Goal: Task Accomplishment & Management: Use online tool/utility

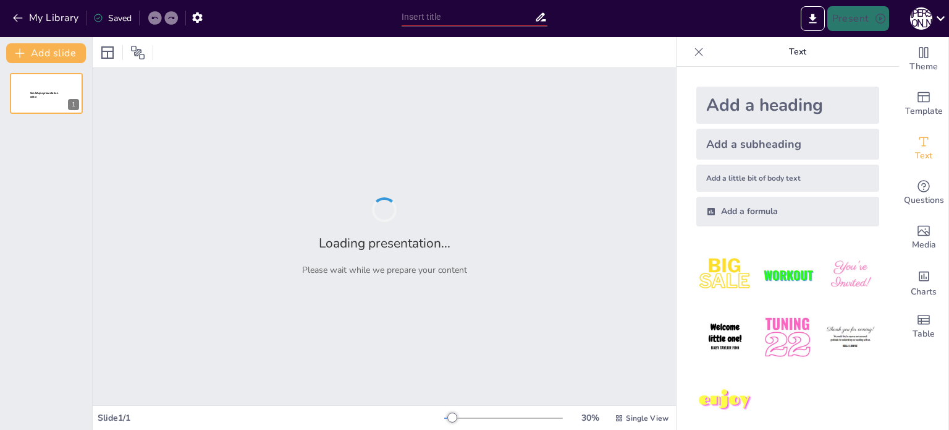
type input "Чорні діри: Куди зникають всі мої шкарпетки?"
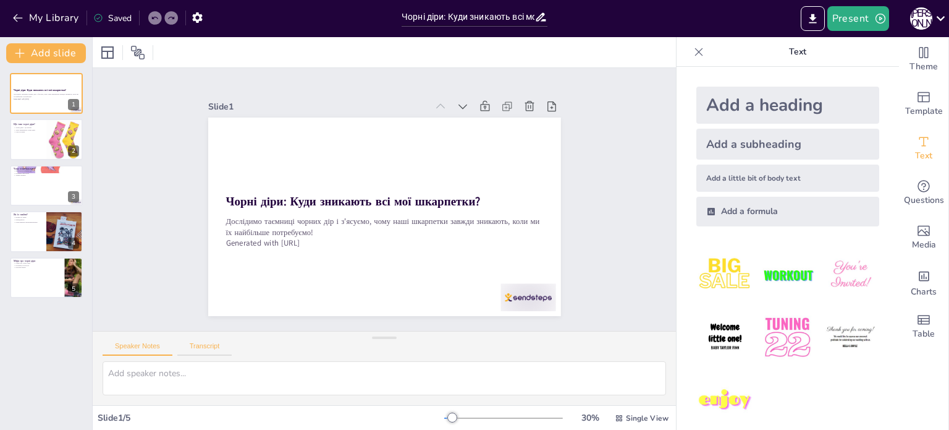
click at [183, 352] on button "Transcript" at bounding box center [204, 349] width 55 height 14
click at [158, 353] on button "Speaker Notes" at bounding box center [138, 349] width 70 height 14
drag, startPoint x: 821, startPoint y: 0, endPoint x: 451, endPoint y: 322, distance: 490.7
click at [474, 339] on div "Speaker Notes Transcript" at bounding box center [384, 346] width 583 height 30
click at [473, 336] on div at bounding box center [443, 363] width 61 height 54
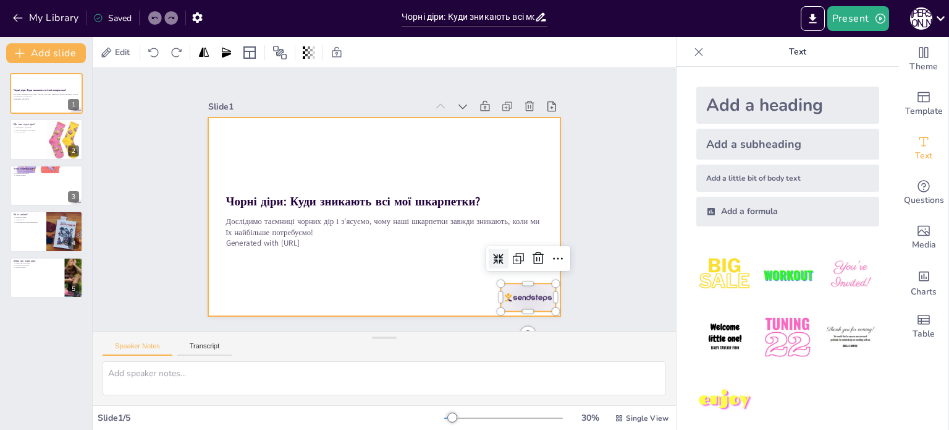
click at [467, 301] on div at bounding box center [381, 217] width 386 height 268
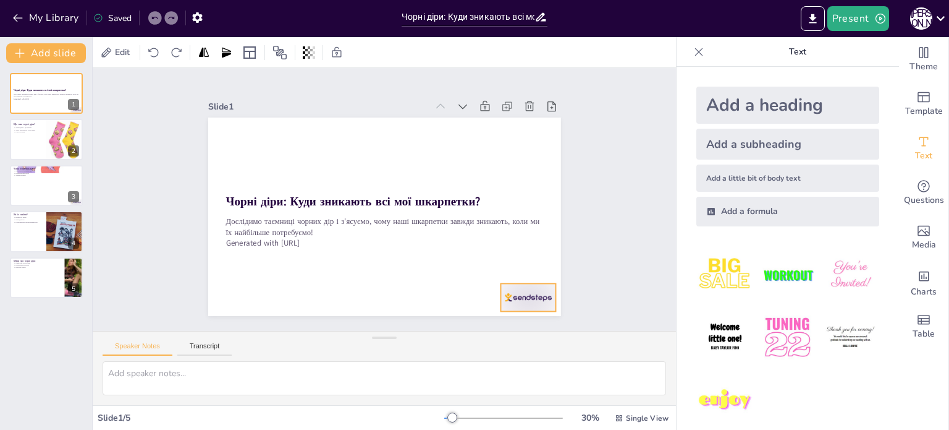
click at [473, 336] on div at bounding box center [443, 363] width 61 height 54
click at [532, 266] on icon at bounding box center [531, 274] width 16 height 16
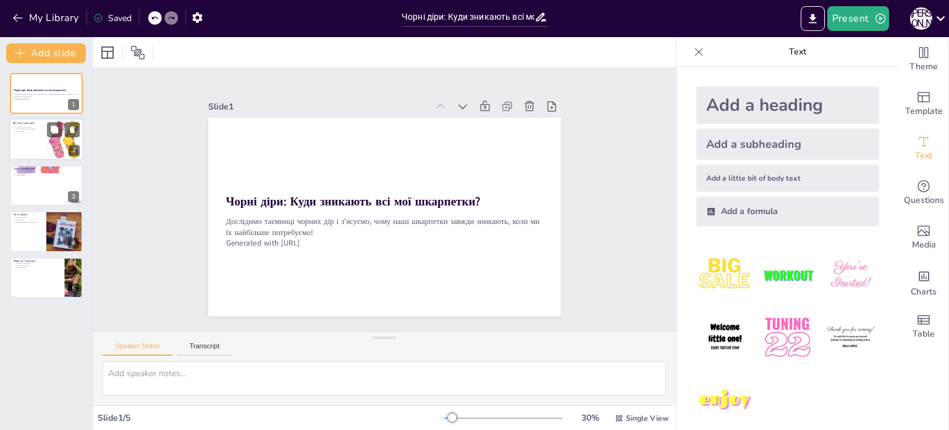
click at [12, 151] on div at bounding box center [46, 140] width 74 height 42
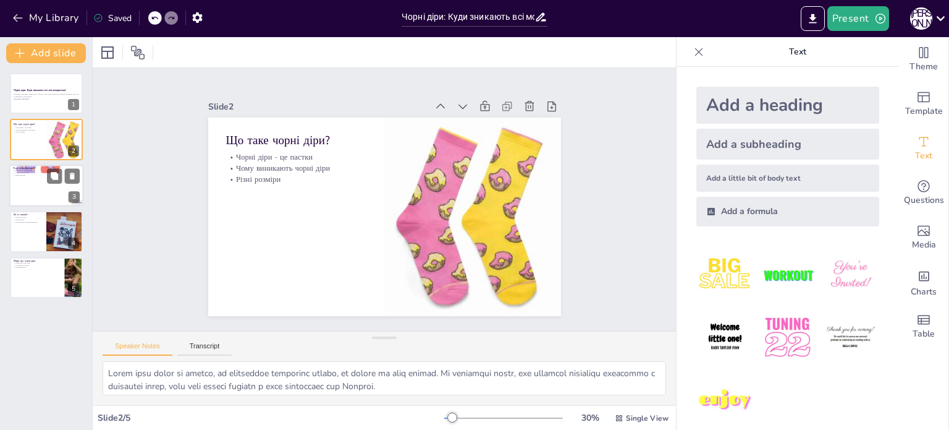
click at [46, 185] on div at bounding box center [46, 185] width 74 height 42
type textarea "Lorem ipsu d sitametco adipiscing elitse doe temporinc utlaboree do magnaali En…"
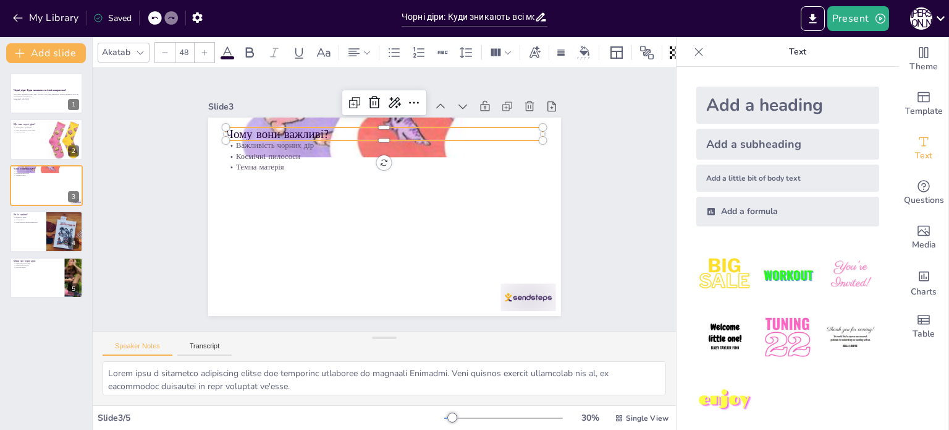
click at [396, 127] on p "Чому вони важливі?" at bounding box center [398, 136] width 314 height 82
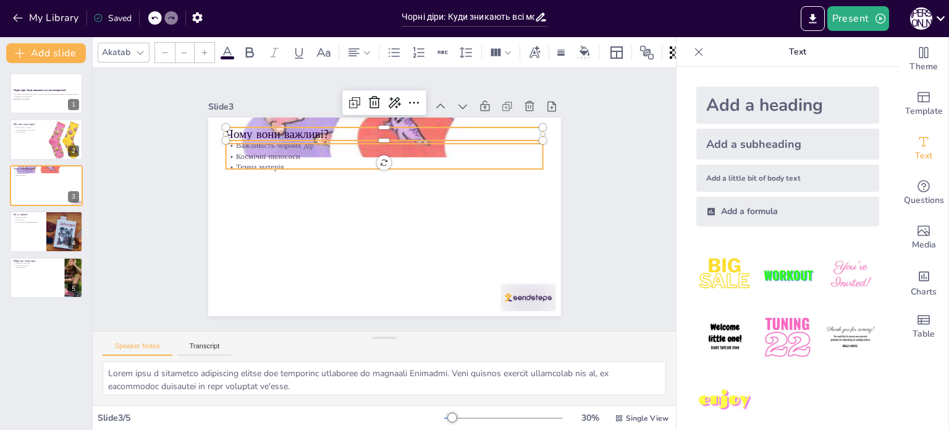
type input "32"
click at [386, 164] on div "Чому вони важливі? Важливість чорних дір Космічні пилососи Темна матерія" at bounding box center [381, 217] width 386 height 268
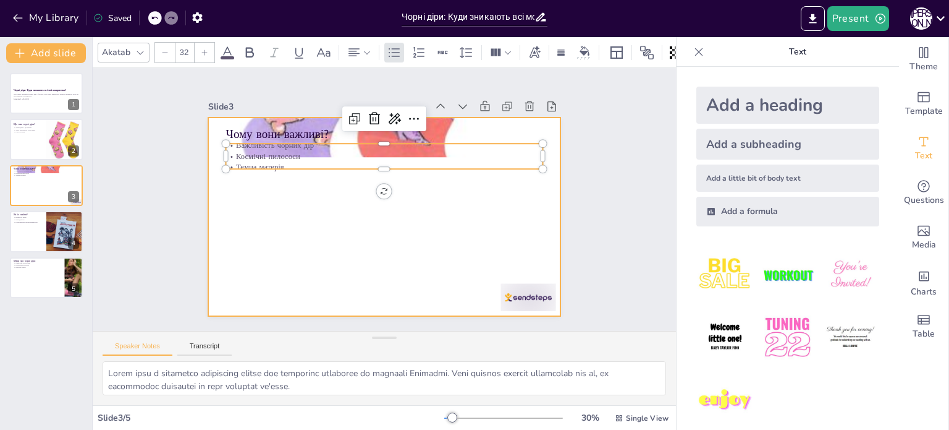
click at [386, 195] on div at bounding box center [381, 217] width 386 height 268
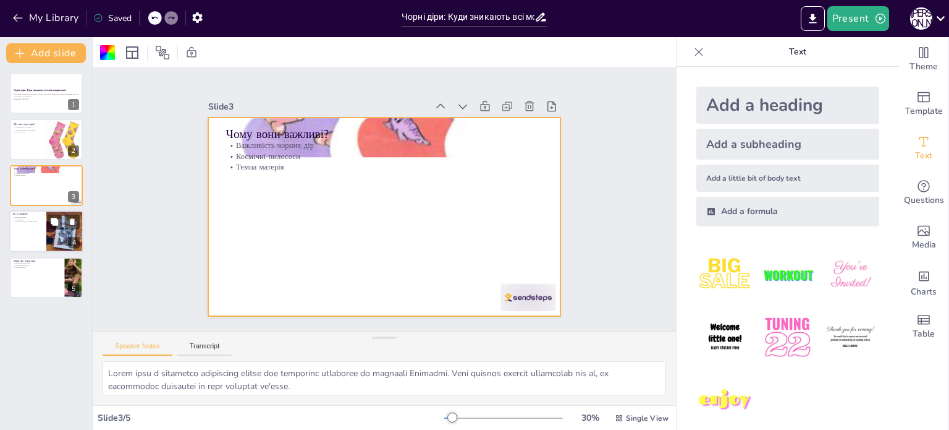
click at [45, 223] on div at bounding box center [46, 231] width 74 height 42
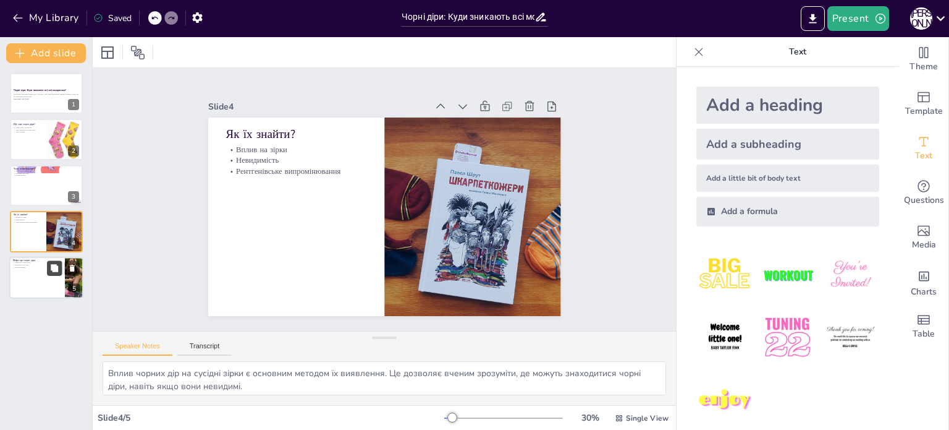
click at [52, 274] on button at bounding box center [54, 267] width 15 height 15
type textarea "Існує багато міфів про чорні діри, і важливо їх розвінчувати. Це допомагає моло…"
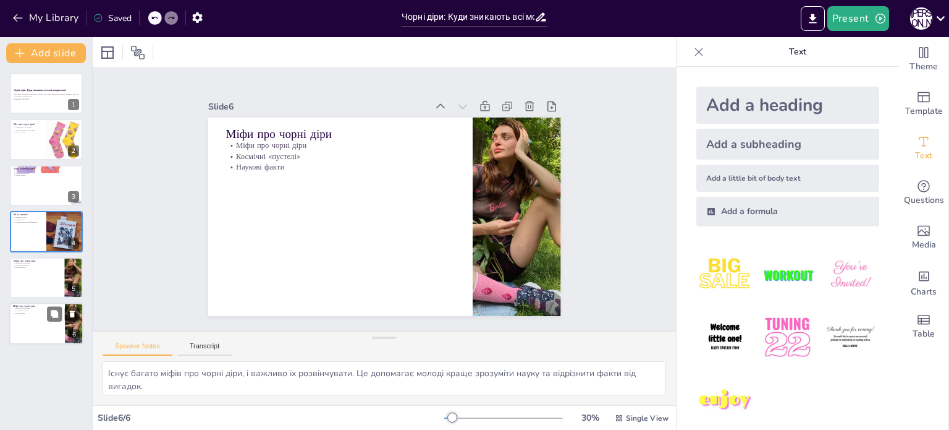
click at [49, 323] on div at bounding box center [46, 323] width 74 height 42
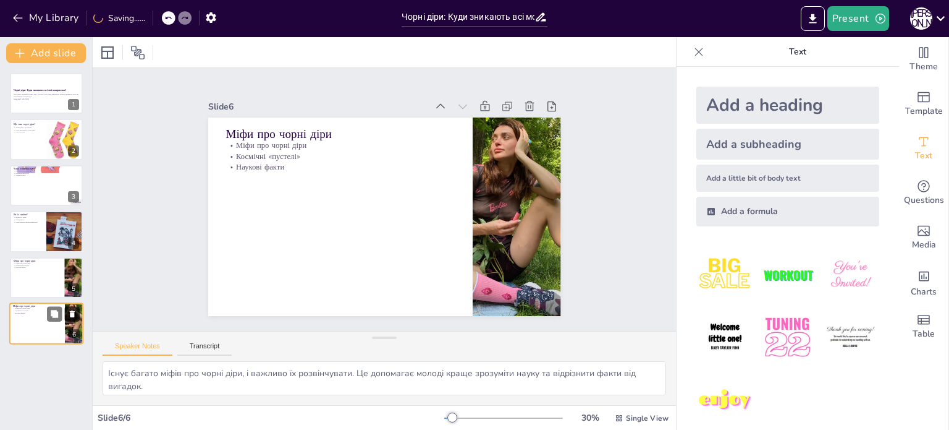
click at [75, 312] on icon at bounding box center [72, 313] width 9 height 9
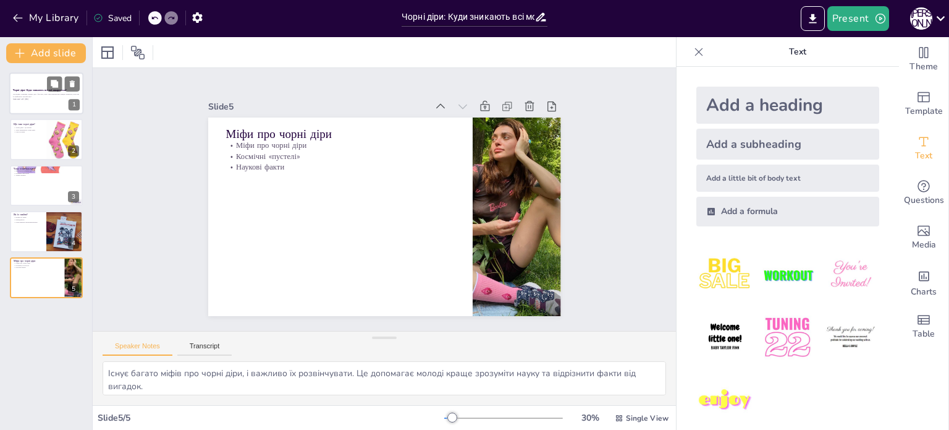
click at [33, 98] on p "Generated with [URL]" at bounding box center [46, 99] width 67 height 2
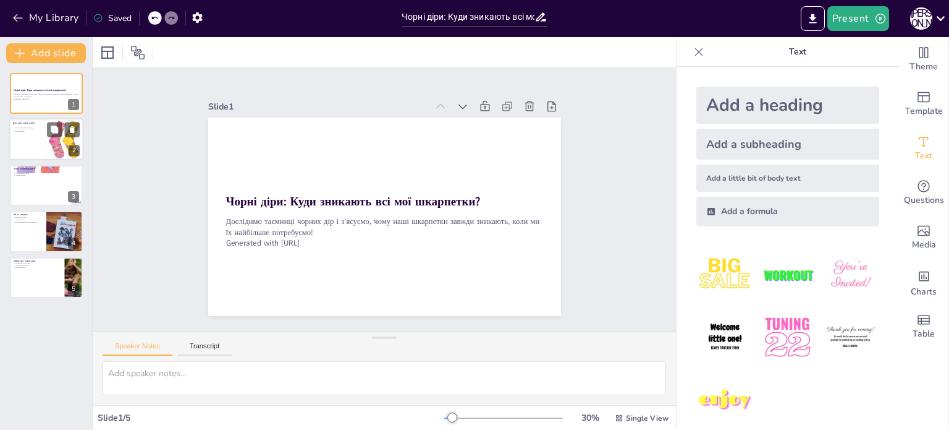
click at [33, 140] on div at bounding box center [46, 140] width 74 height 42
type textarea "Lorem ipsu dolor si ametco, ad elitseddoe temporinc utlabo, et dolore ma aliq e…"
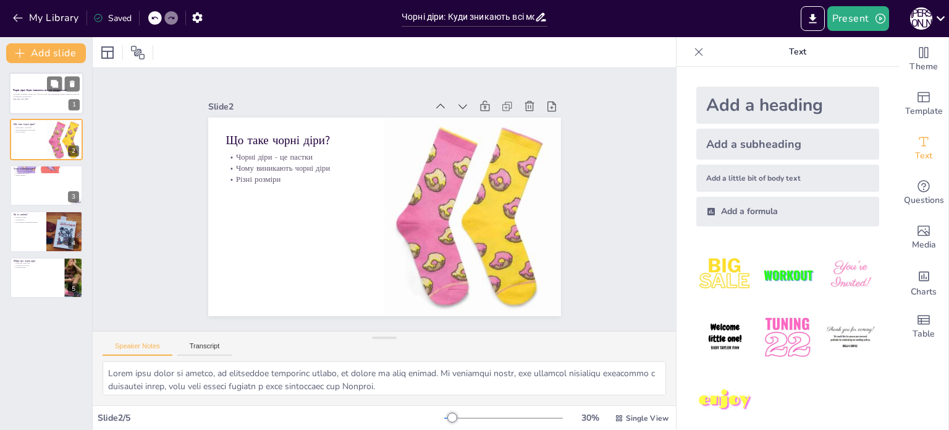
click at [29, 106] on div at bounding box center [46, 93] width 74 height 42
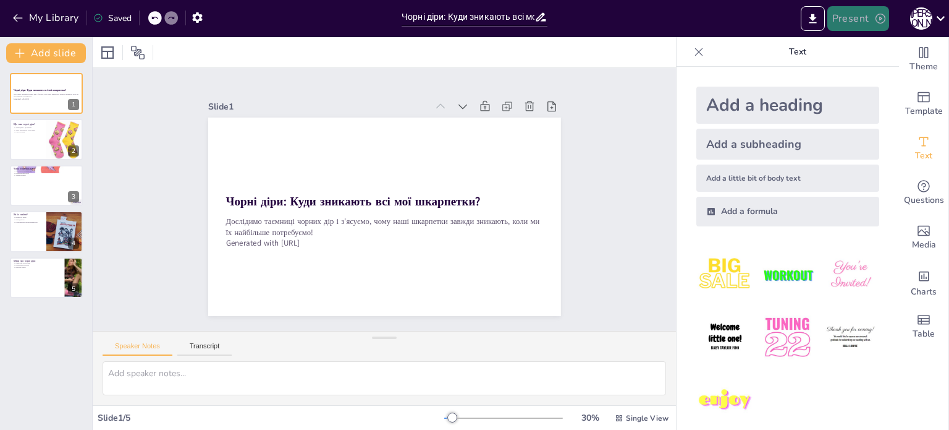
click at [847, 22] on button "Present" at bounding box center [859, 18] width 62 height 25
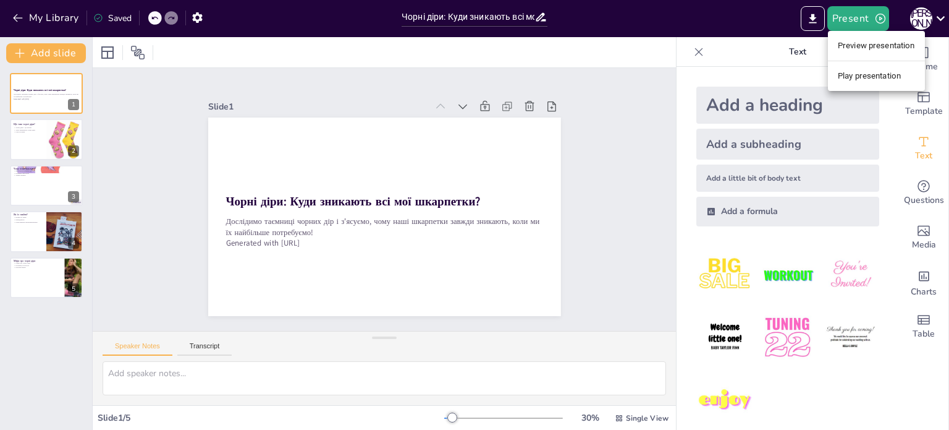
click at [846, 71] on li "Play presentation" at bounding box center [876, 76] width 97 height 20
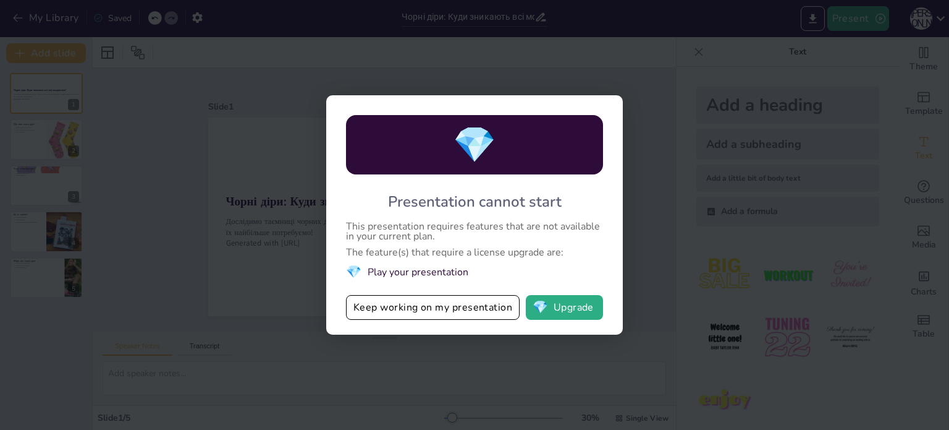
click at [281, 242] on div "💎 Presentation cannot start This presentation requires features that are not av…" at bounding box center [474, 215] width 949 height 430
drag, startPoint x: 753, startPoint y: 73, endPoint x: 760, endPoint y: 69, distance: 8.3
click at [754, 72] on div "💎 Presentation cannot start This presentation requires features that are not av…" at bounding box center [474, 215] width 949 height 430
click at [367, 308] on button "Keep working on my presentation" at bounding box center [433, 307] width 174 height 25
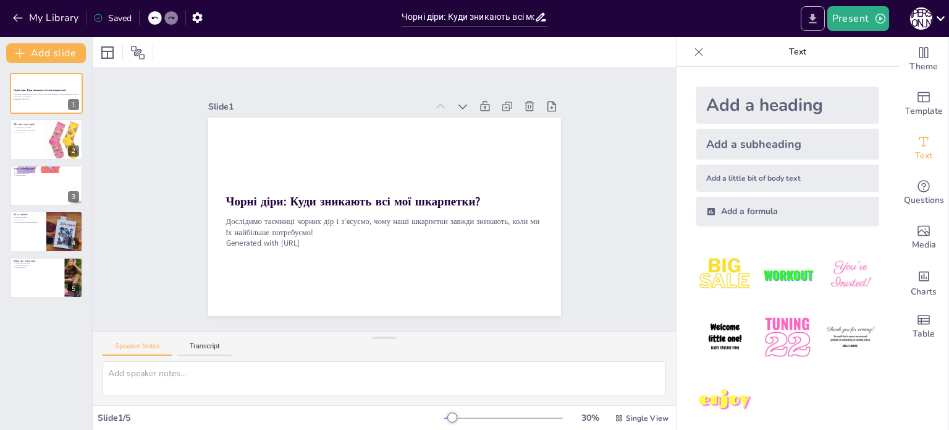
click at [816, 22] on icon "Export to PowerPoint" at bounding box center [813, 18] width 13 height 13
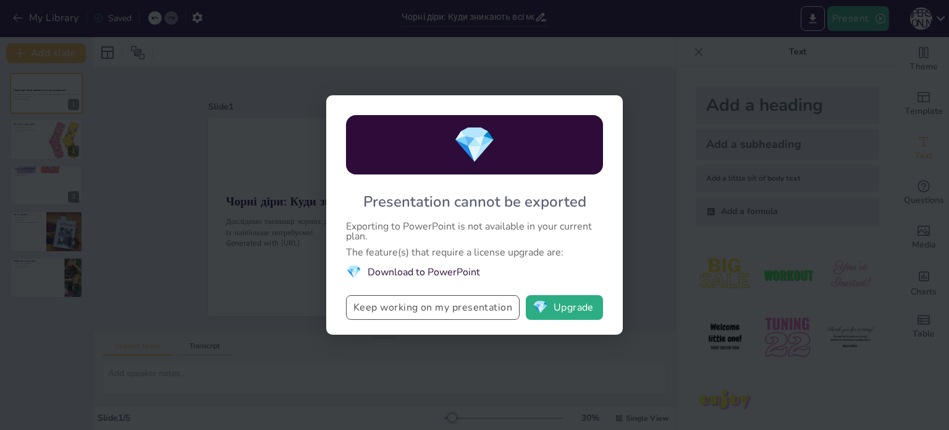
click at [506, 306] on button "Keep working on my presentation" at bounding box center [433, 307] width 174 height 25
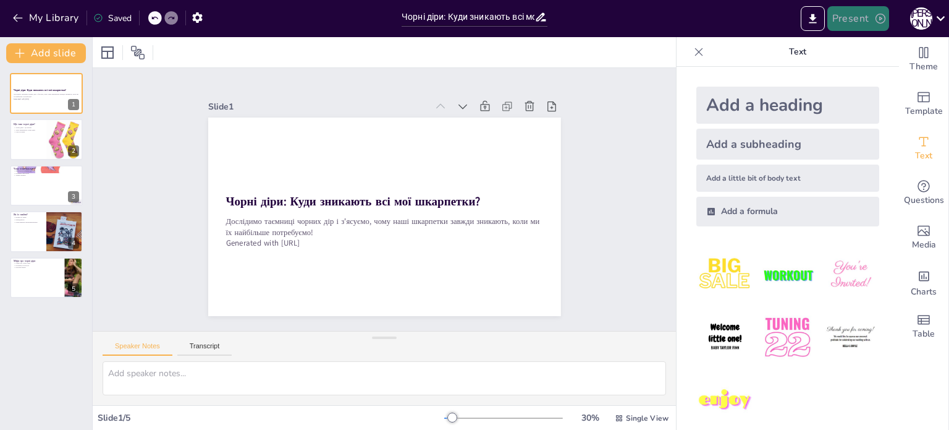
click at [859, 28] on button "Present" at bounding box center [859, 18] width 62 height 25
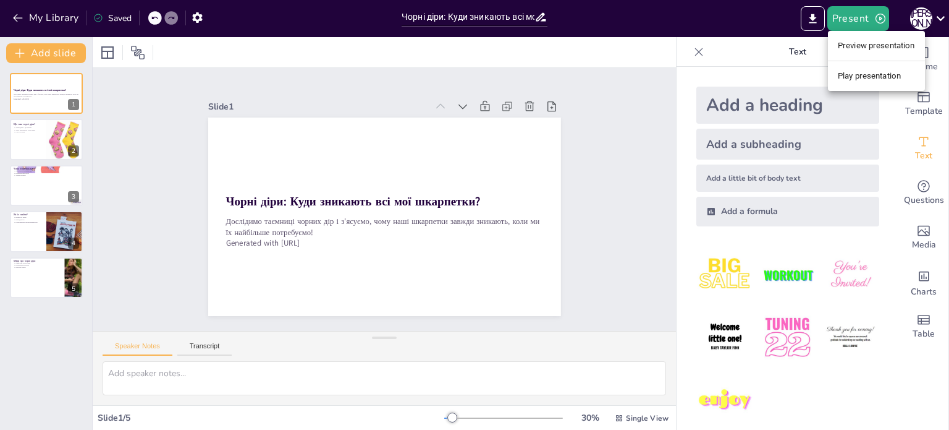
click at [874, 46] on li "Preview presentation" at bounding box center [876, 46] width 97 height 20
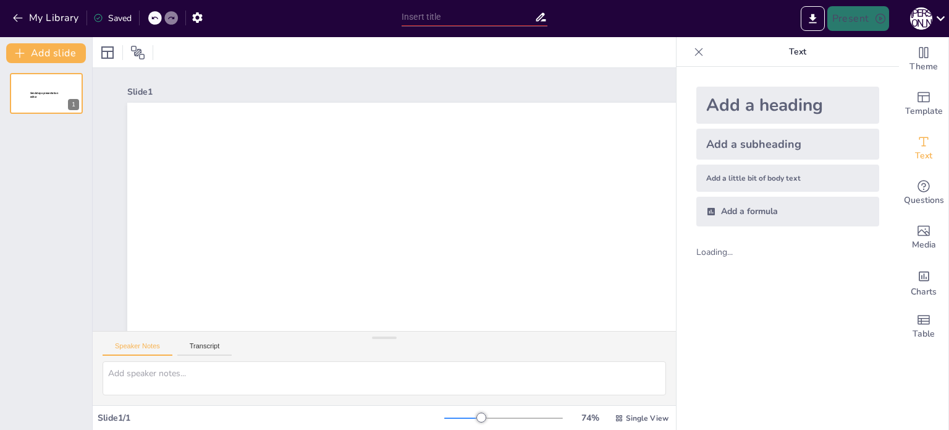
type input "Чорні діри: Куди зникають всі мої шкарпетки?"
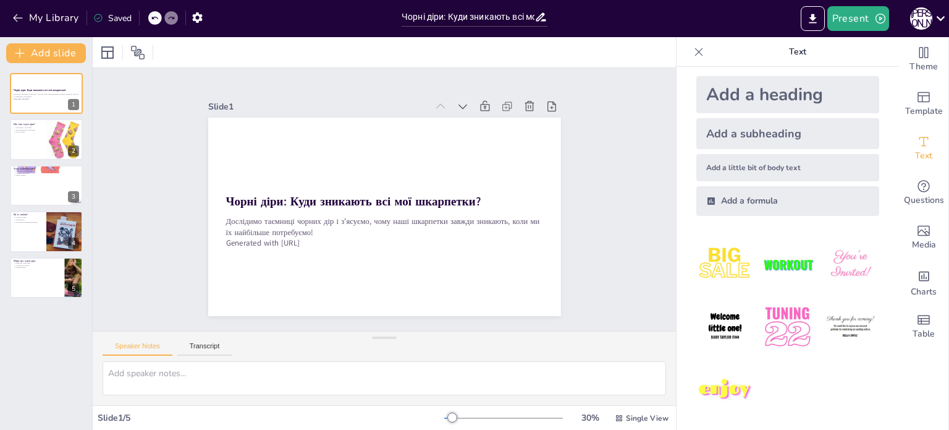
scroll to position [12, 0]
click at [236, 376] on textarea at bounding box center [385, 378] width 564 height 34
click at [814, 18] on icon "Export to PowerPoint" at bounding box center [812, 18] width 7 height 9
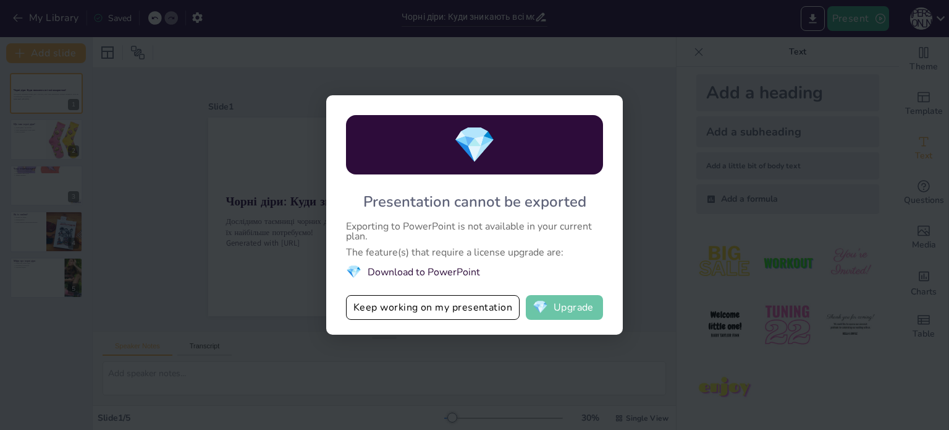
click at [541, 308] on span "💎" at bounding box center [540, 307] width 15 height 12
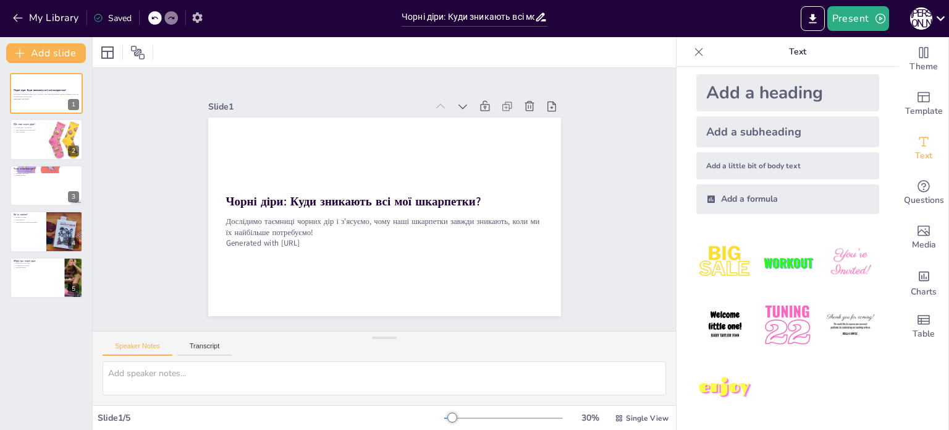
click at [203, 17] on icon "button" at bounding box center [197, 17] width 13 height 13
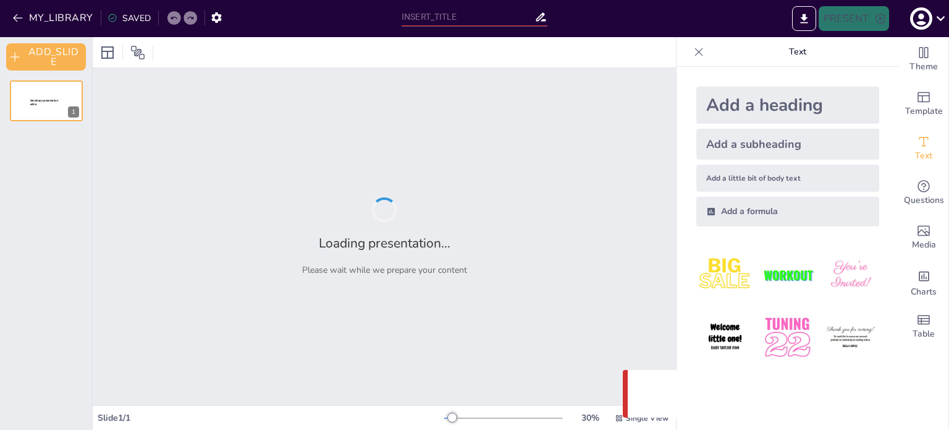
type input "Чорні діри: Куди зникають всі мої шкарпетки?"
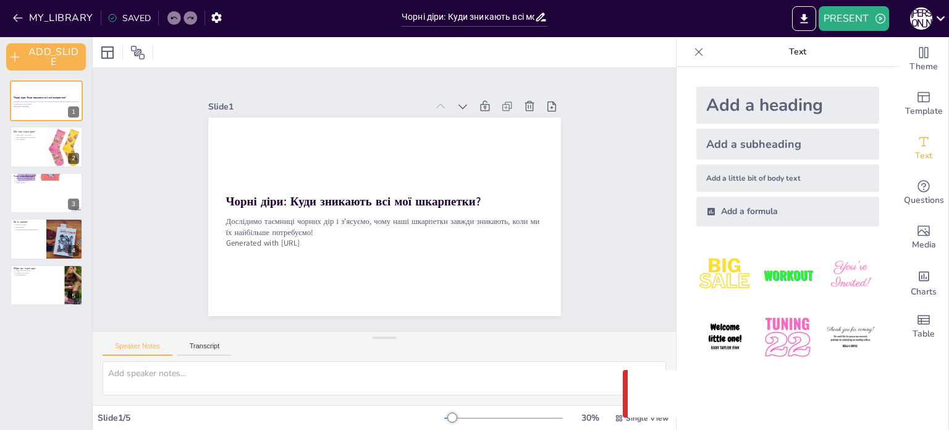
click at [865, 400] on p "Something went wrong with the request. (CORS)" at bounding box center [781, 393] width 237 height 15
click at [192, 343] on button "Transcript" at bounding box center [204, 349] width 55 height 14
click at [158, 347] on button "Speaker Notes" at bounding box center [138, 349] width 70 height 14
click at [331, 101] on div "Slide 1" at bounding box center [408, 87] width 155 height 171
click at [920, 19] on div "І [PERSON_NAME]" at bounding box center [921, 18] width 22 height 22
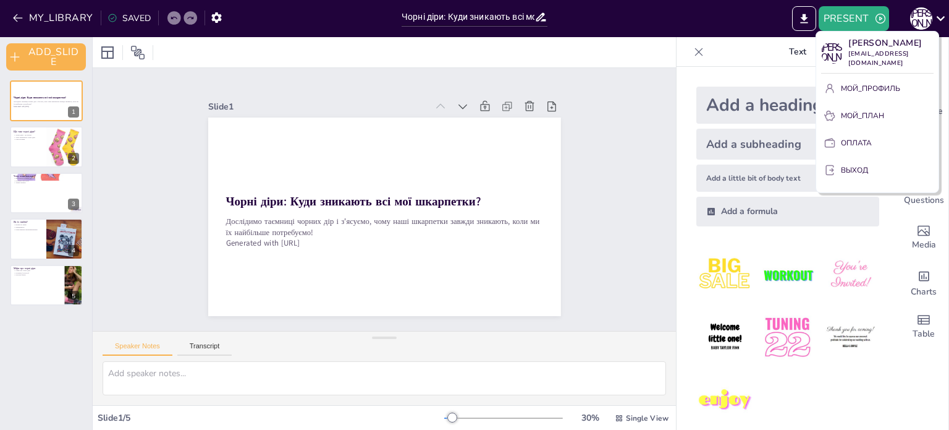
click at [906, 373] on div at bounding box center [474, 215] width 949 height 430
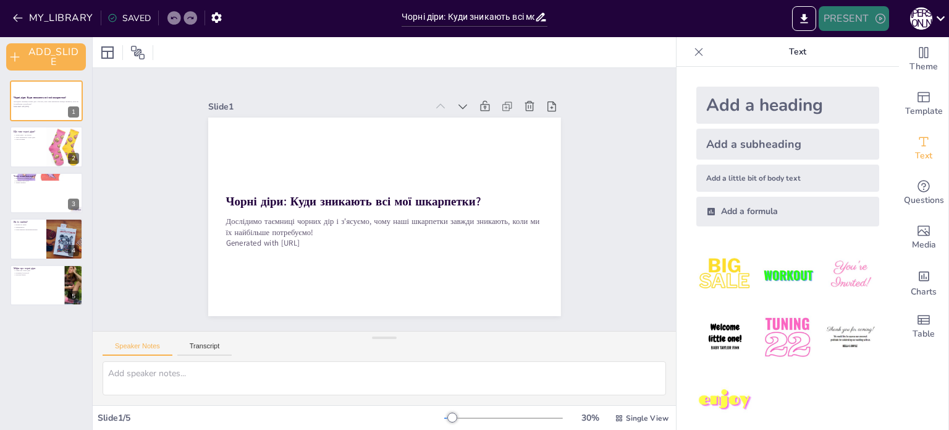
click at [847, 21] on button "PRESENT" at bounding box center [854, 18] width 70 height 25
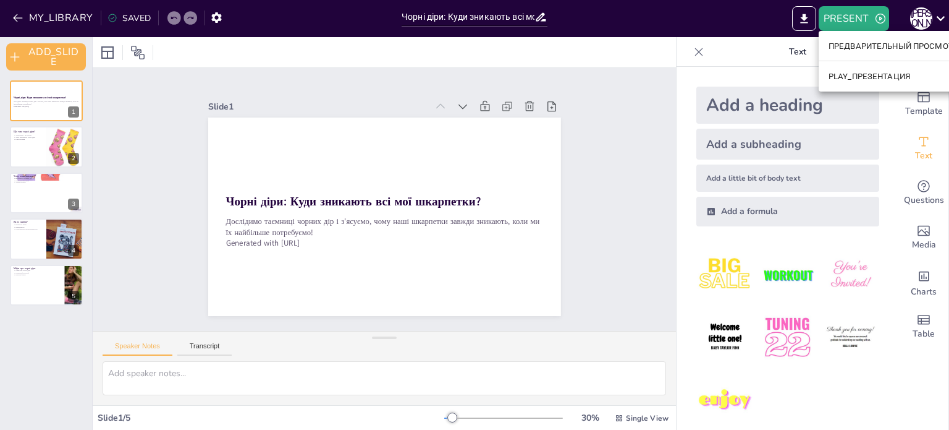
click at [860, 78] on font "PLAY_ПРЕЗЕНТАЦИЯ" at bounding box center [870, 76] width 82 height 9
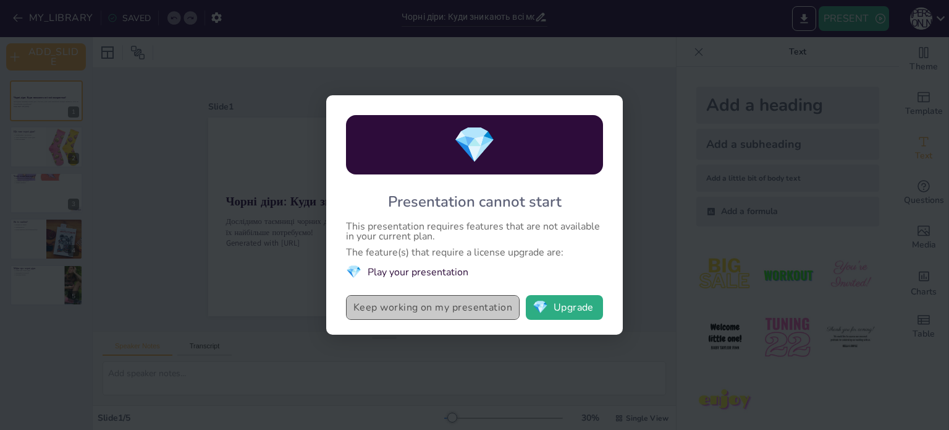
click at [480, 314] on button "Keep working on my presentation" at bounding box center [433, 307] width 174 height 25
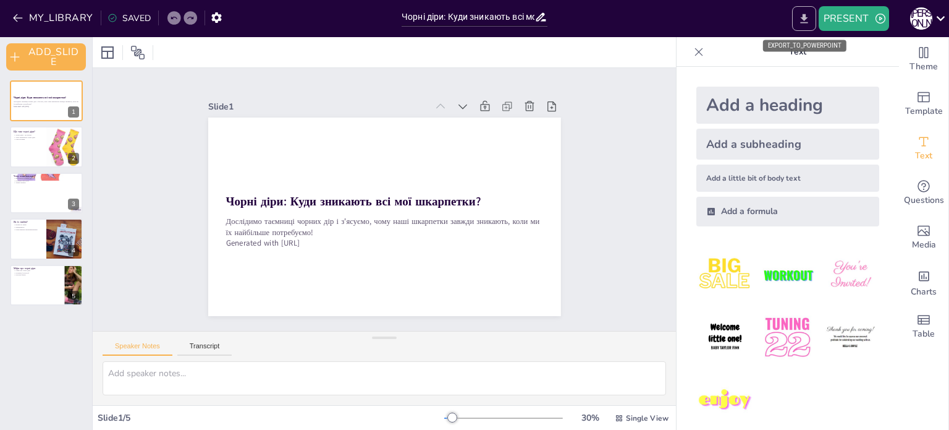
click at [813, 16] on button "EXPORT_TO_POWERPOINT" at bounding box center [804, 18] width 24 height 25
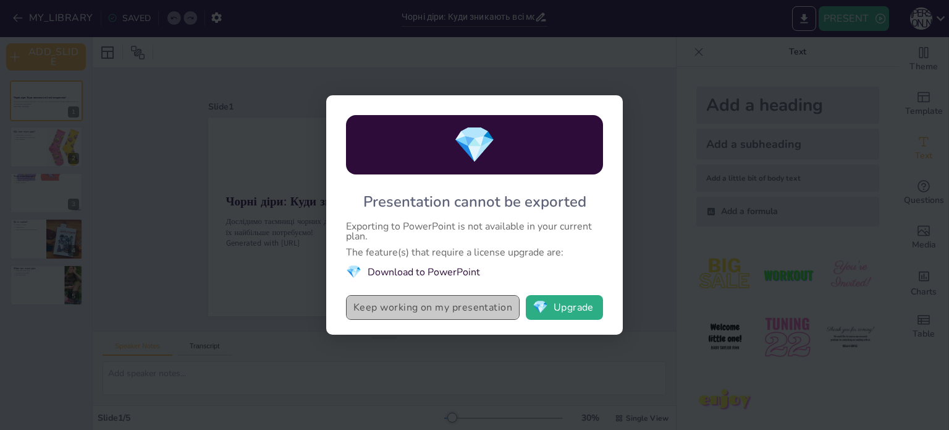
click at [425, 309] on button "Keep working on my presentation" at bounding box center [433, 307] width 174 height 25
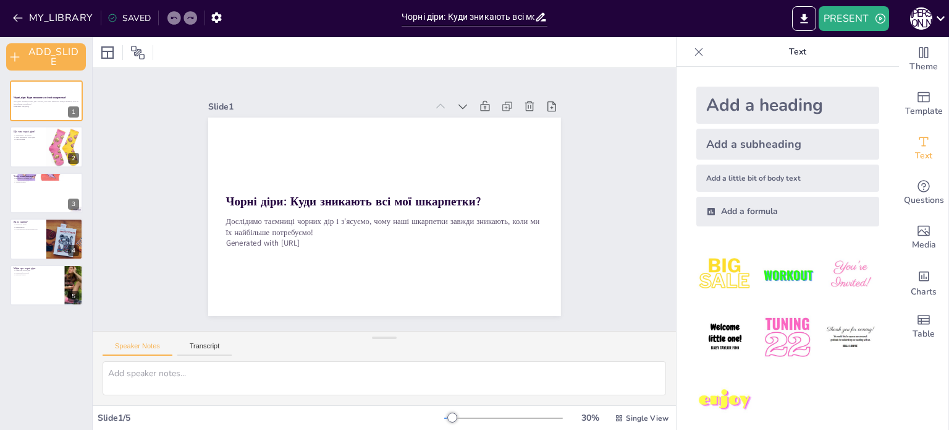
click at [734, 101] on div "Add a heading" at bounding box center [788, 105] width 183 height 37
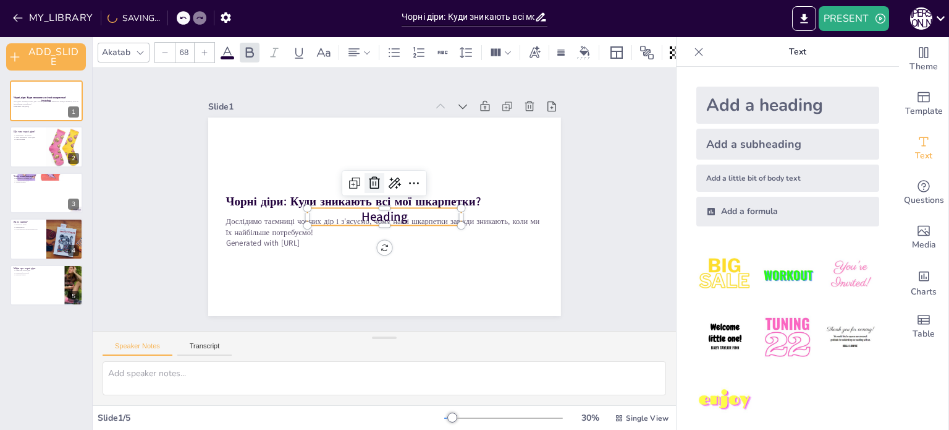
click at [373, 177] on div at bounding box center [376, 182] width 22 height 22
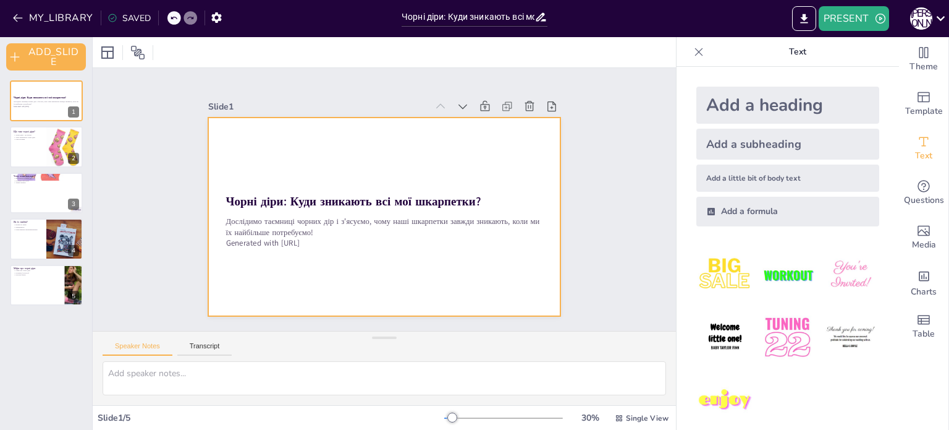
click at [401, 156] on div at bounding box center [381, 216] width 386 height 268
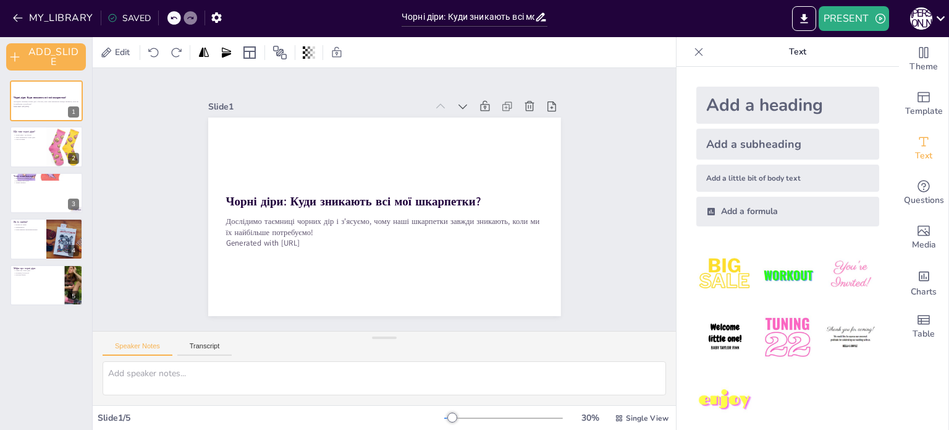
click at [600, 143] on div "Slide 1 Чорні діри: Куди зникають всі мої шкарпетки? Дослідимо таємниці чорних …" at bounding box center [385, 199] width 626 height 378
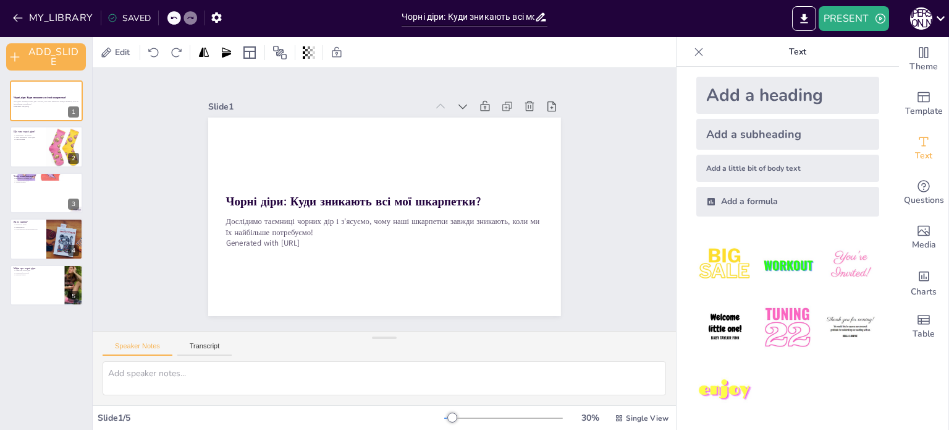
scroll to position [12, 0]
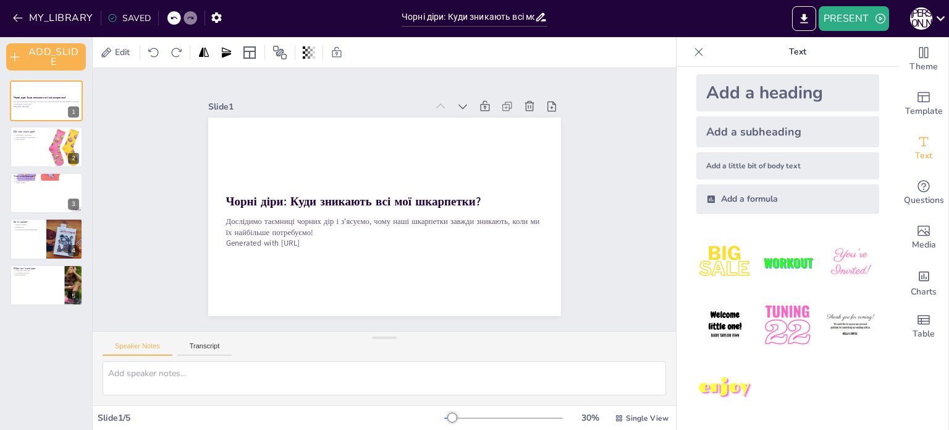
click at [752, 165] on div "Add a little bit of body text" at bounding box center [788, 165] width 183 height 27
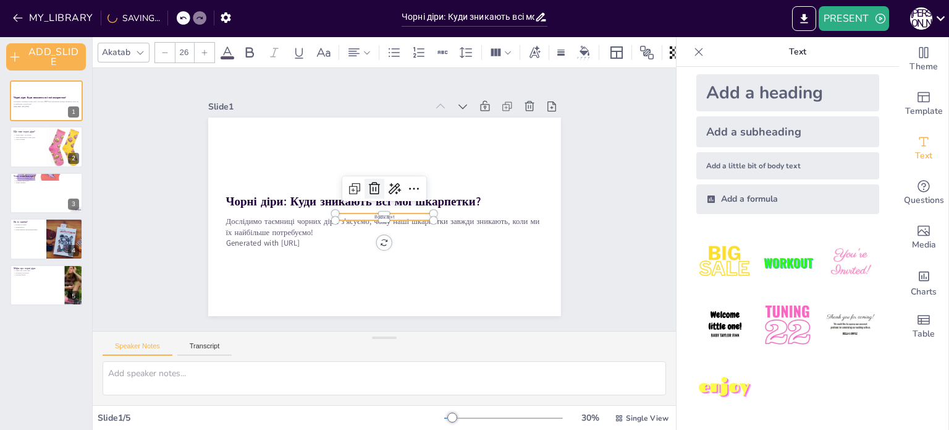
click at [368, 182] on icon at bounding box center [376, 186] width 17 height 17
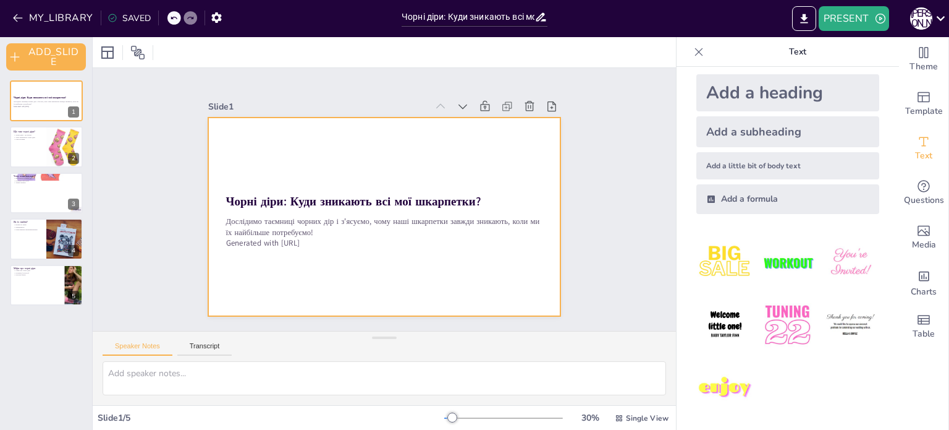
click at [311, 247] on div at bounding box center [376, 214] width 405 height 348
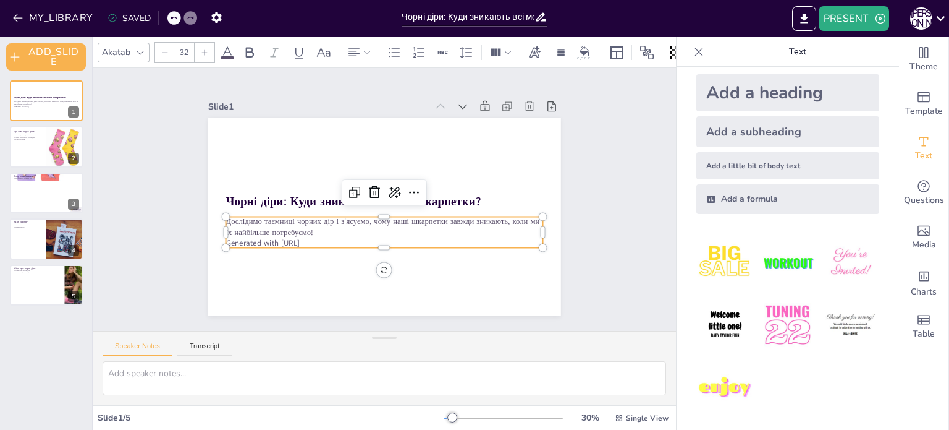
click at [315, 242] on p "Generated with [URL]" at bounding box center [375, 242] width 313 height 77
click at [734, 343] on img at bounding box center [725, 324] width 57 height 57
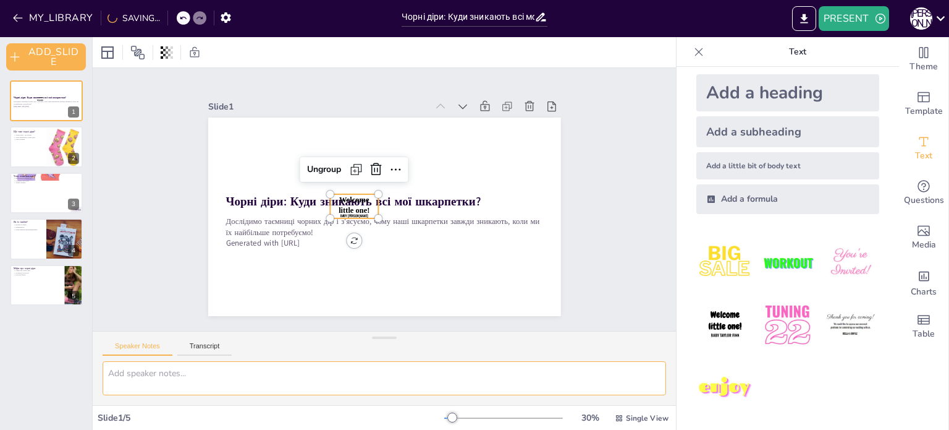
click at [353, 364] on textarea at bounding box center [385, 378] width 564 height 34
click at [812, 362] on div at bounding box center [788, 325] width 203 height 203
drag, startPoint x: 813, startPoint y: 370, endPoint x: 821, endPoint y: 363, distance: 10.5
click at [811, 364] on div at bounding box center [788, 325] width 203 height 203
click at [376, 164] on icon at bounding box center [385, 168] width 19 height 19
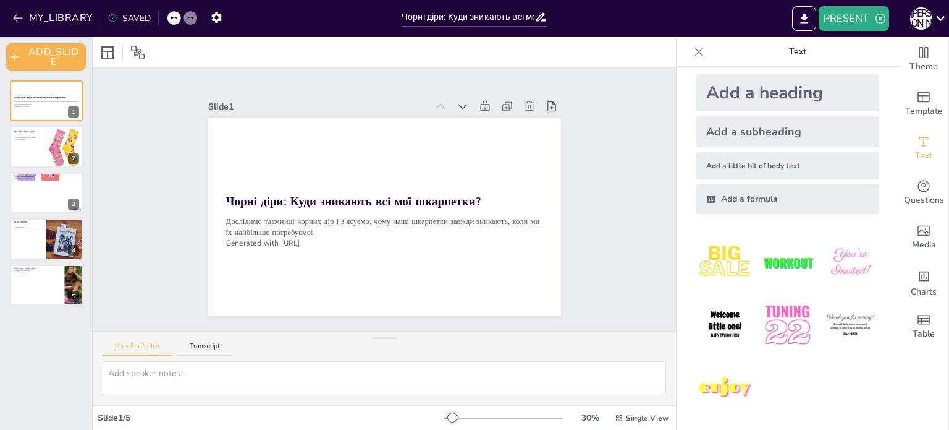
click at [350, 52] on div at bounding box center [384, 52] width 583 height 30
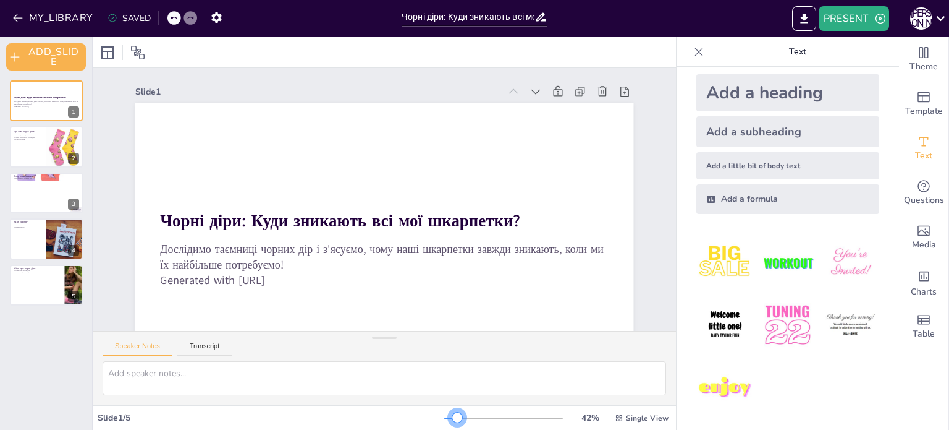
drag, startPoint x: 443, startPoint y: 418, endPoint x: 449, endPoint y: 425, distance: 9.2
click at [449, 425] on div "42 % Single View" at bounding box center [557, 418] width 227 height 20
click at [693, 53] on icon at bounding box center [699, 52] width 12 height 12
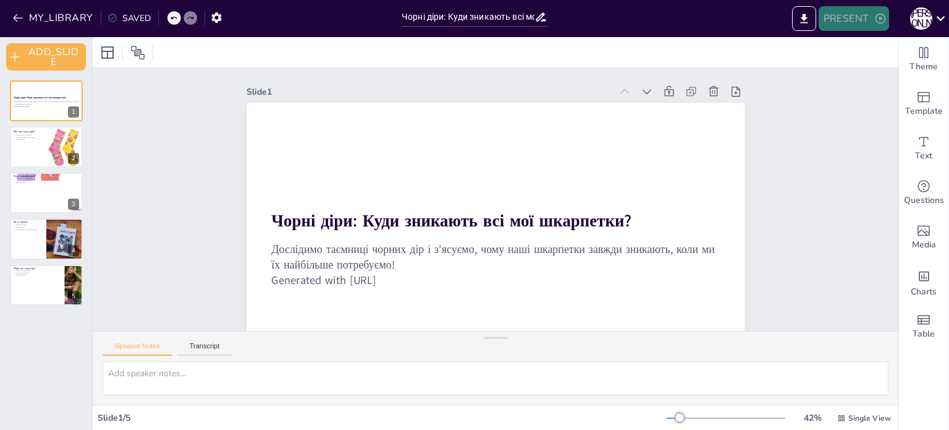
click at [838, 20] on button "PRESENT" at bounding box center [854, 18] width 70 height 25
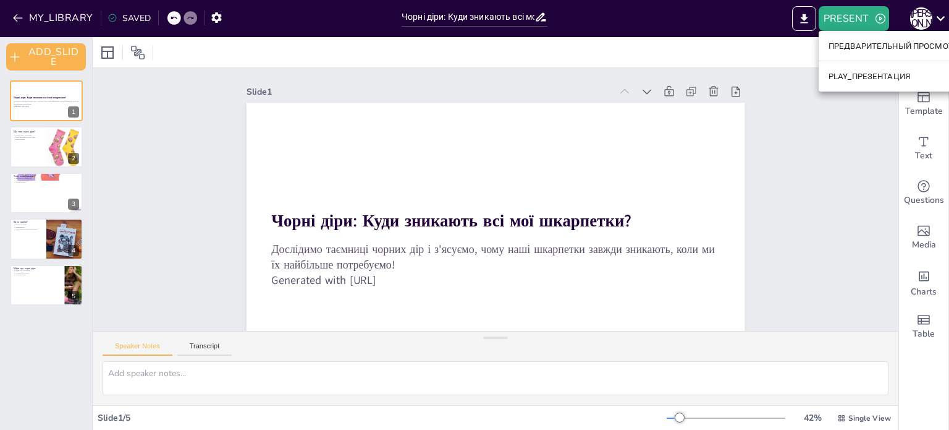
click at [810, 56] on div at bounding box center [474, 215] width 949 height 430
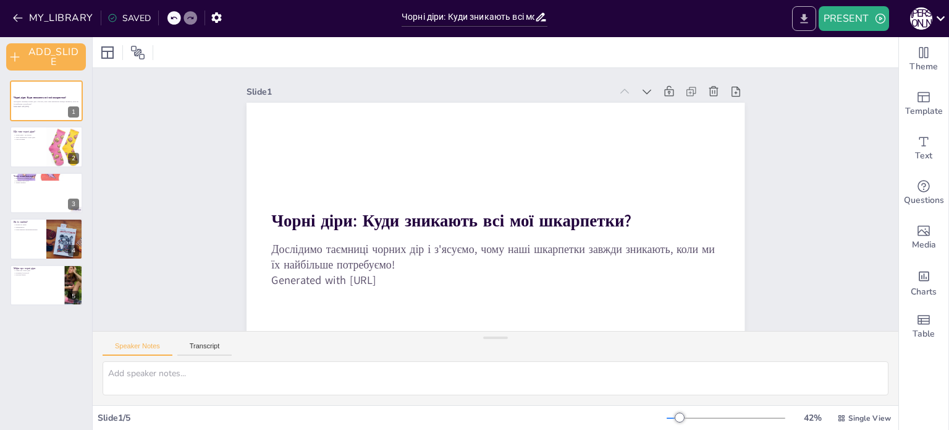
click at [807, 25] on button "EXPORT_TO_POWERPOINT" at bounding box center [804, 18] width 24 height 25
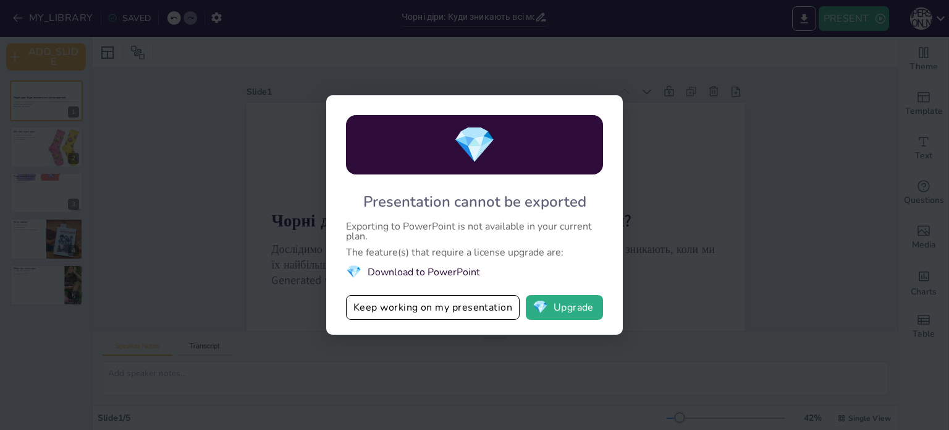
click at [806, 24] on div "💎 Presentation cannot be exported Exporting to PowerPoint is not available in y…" at bounding box center [474, 215] width 949 height 430
click at [534, 307] on span "💎" at bounding box center [540, 307] width 15 height 12
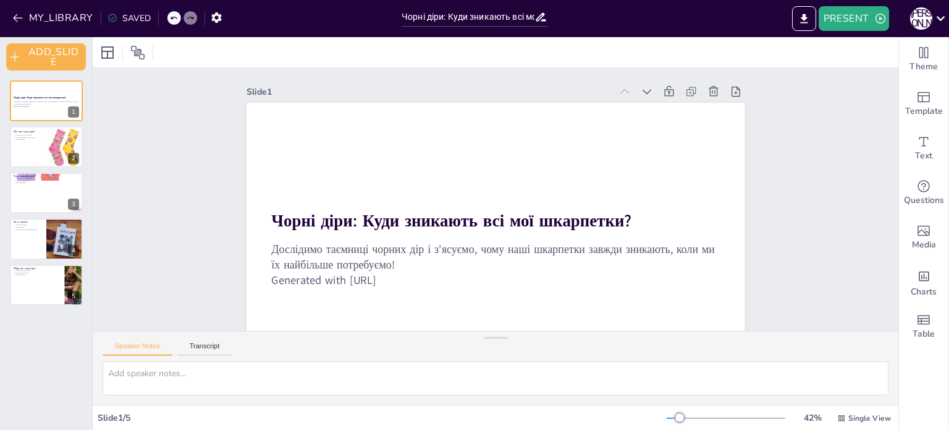
click at [138, 14] on div "SAVED" at bounding box center [129, 18] width 43 height 12
click at [118, 15] on div "SAVED" at bounding box center [129, 18] width 43 height 12
click at [213, 15] on icon "button" at bounding box center [216, 17] width 10 height 11
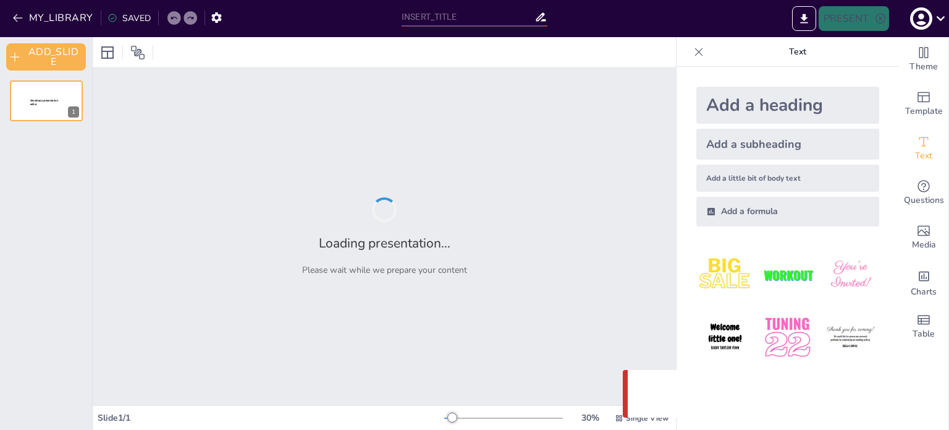
type input "Чорні діри: Куди зникають всі мої шкарпетки?"
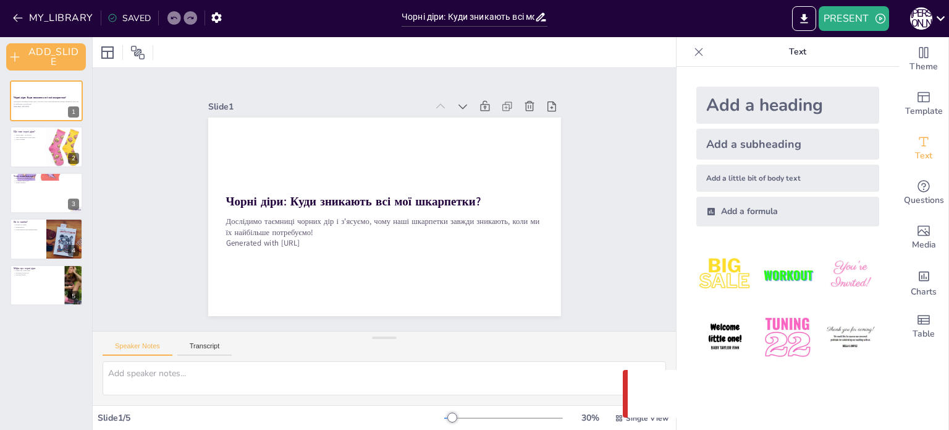
drag, startPoint x: 714, startPoint y: 80, endPoint x: 698, endPoint y: 80, distance: 16.1
click at [713, 80] on div "Add a heading Add a subheading Add a little bit of body text Add a formula" at bounding box center [788, 156] width 203 height 159
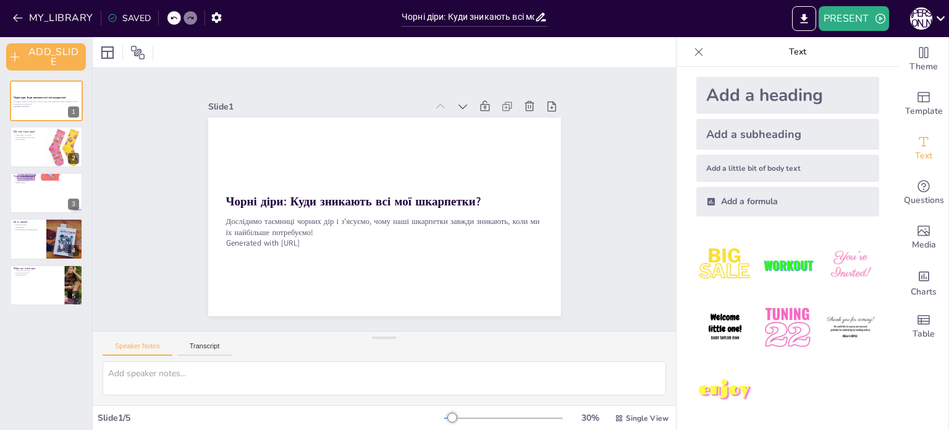
scroll to position [12, 0]
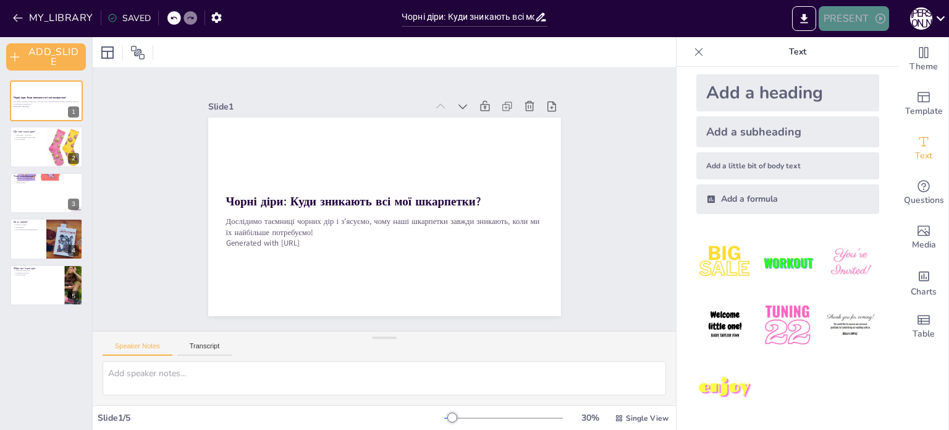
click at [855, 15] on button "PRESENT" at bounding box center [854, 18] width 70 height 25
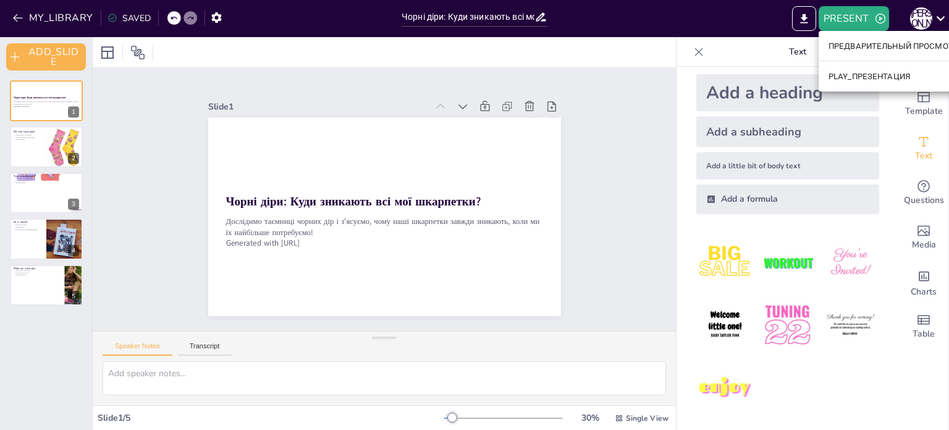
click at [763, 48] on div at bounding box center [474, 215] width 949 height 430
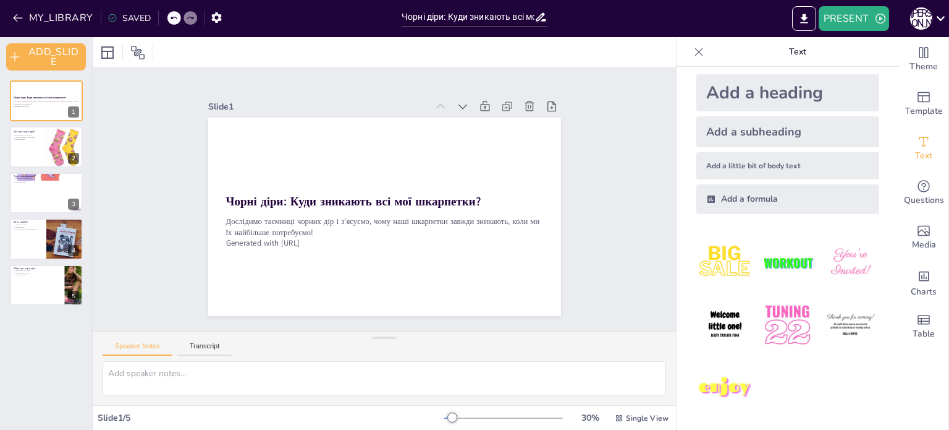
click at [795, 53] on p "Text" at bounding box center [798, 52] width 178 height 30
click at [796, 24] on button "EXPORT_TO_POWERPOINT" at bounding box center [804, 18] width 24 height 25
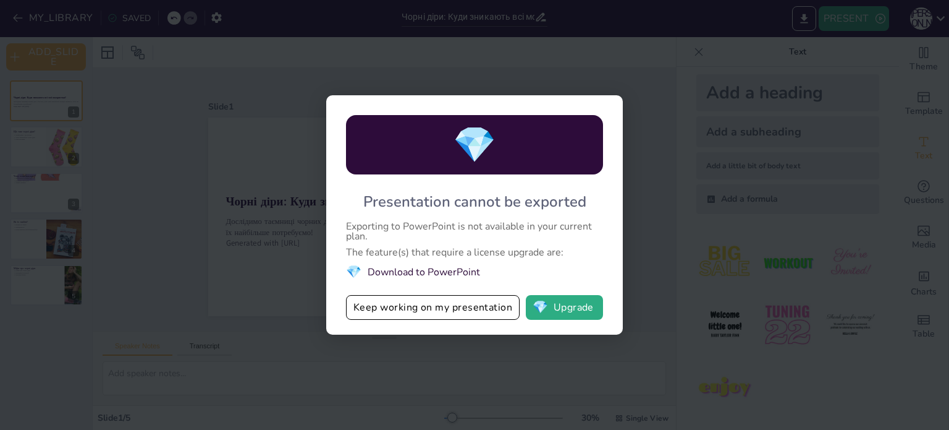
click at [443, 325] on div "💎 Presentation cannot be exported Exporting to PowerPoint is not available in y…" at bounding box center [474, 214] width 297 height 239
click at [449, 311] on button "Keep working on my presentation" at bounding box center [433, 307] width 174 height 25
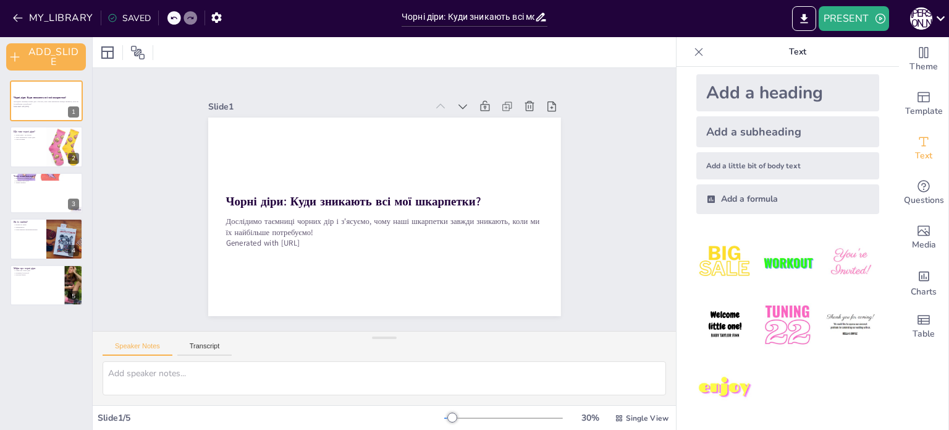
click at [136, 15] on div "SAVED" at bounding box center [129, 18] width 43 height 12
click at [22, 12] on icon "button" at bounding box center [18, 18] width 12 height 12
